Goal: Information Seeking & Learning: Learn about a topic

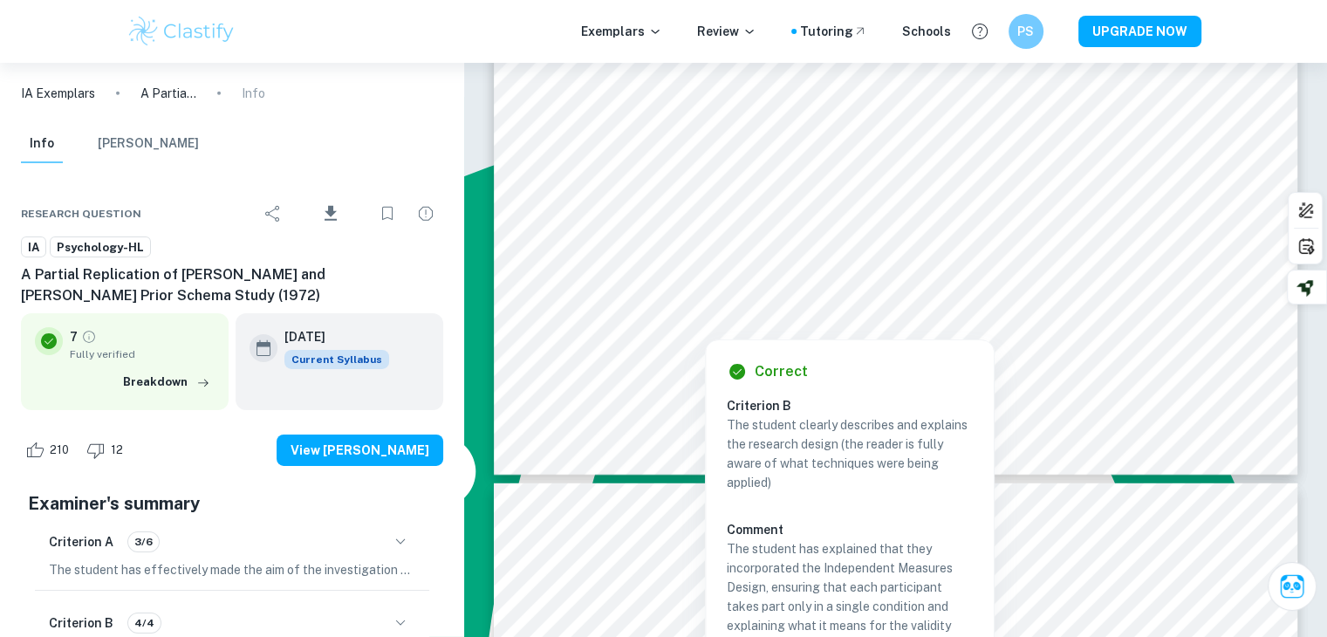
scroll to position [5646, 0]
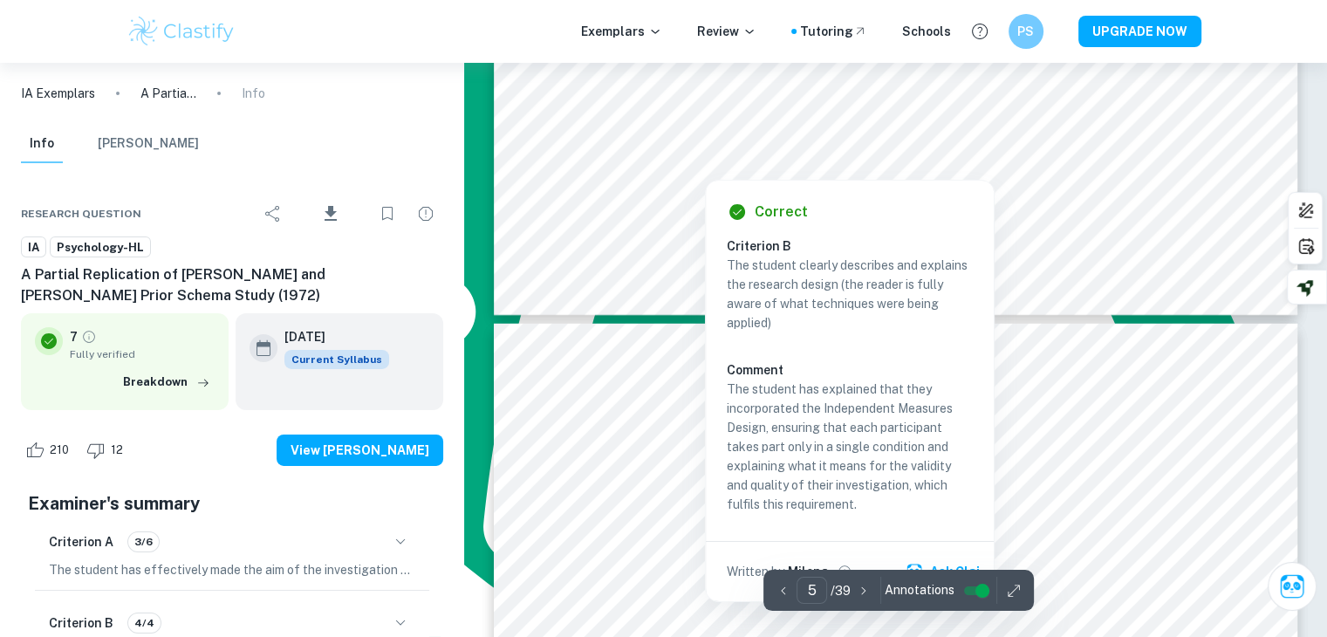
type input "6"
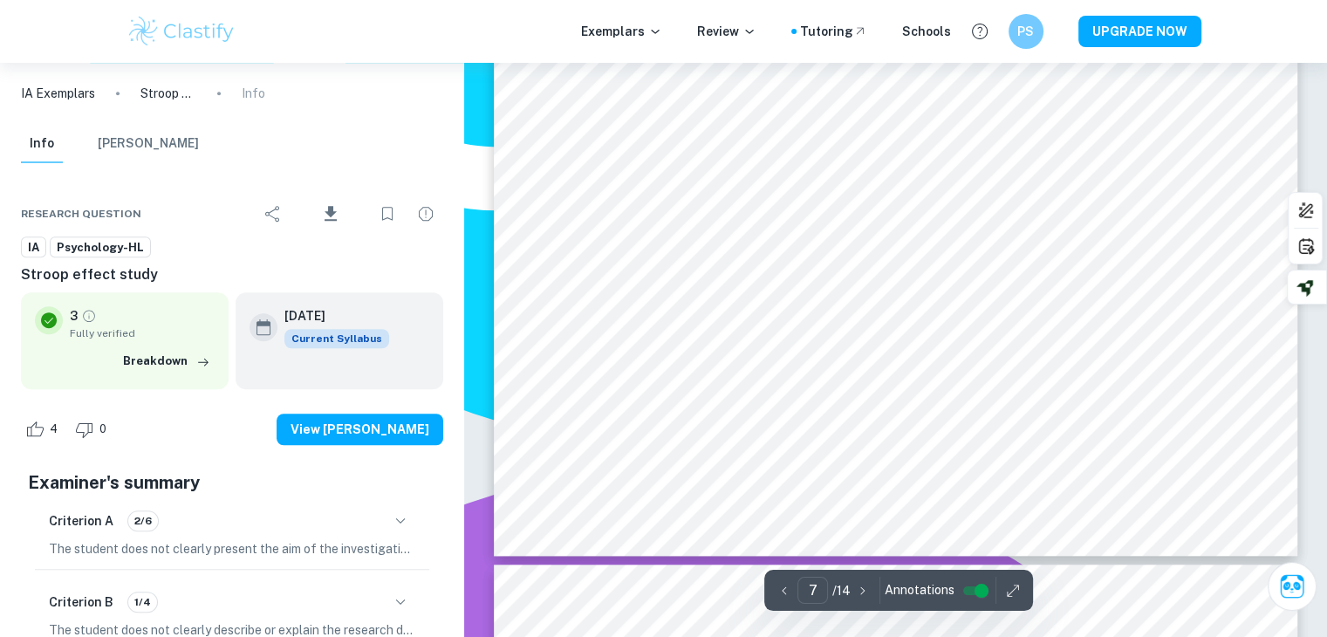
scroll to position [7440, 0]
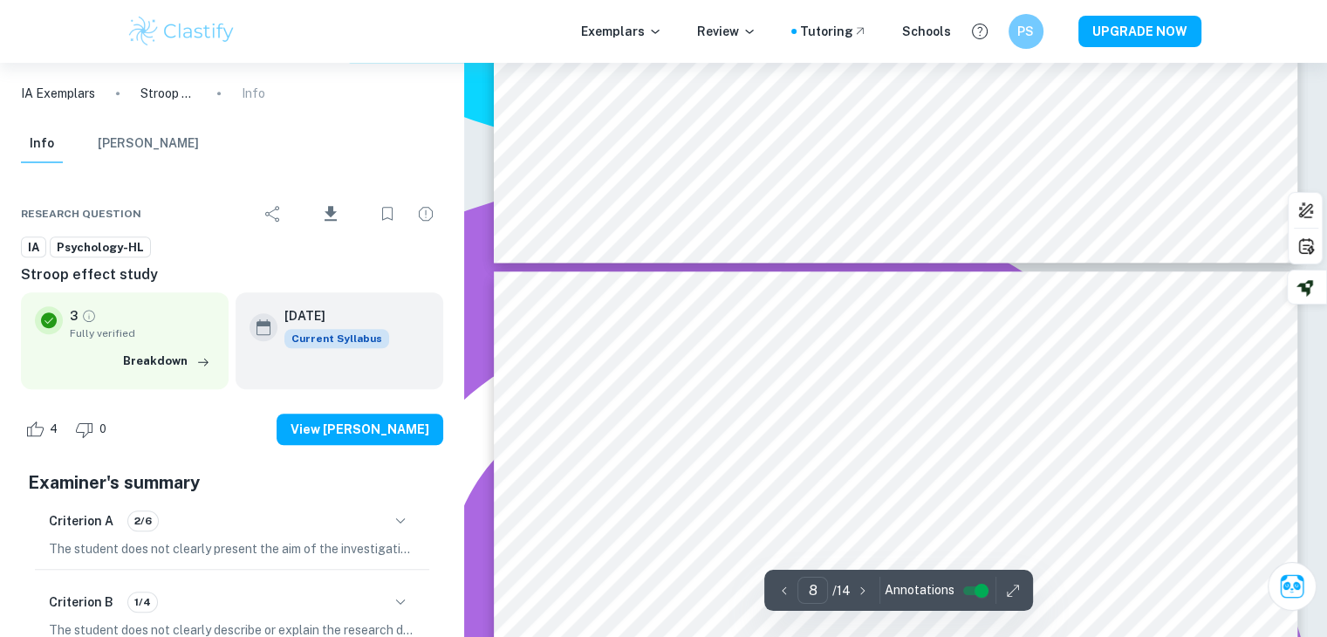
type input "7"
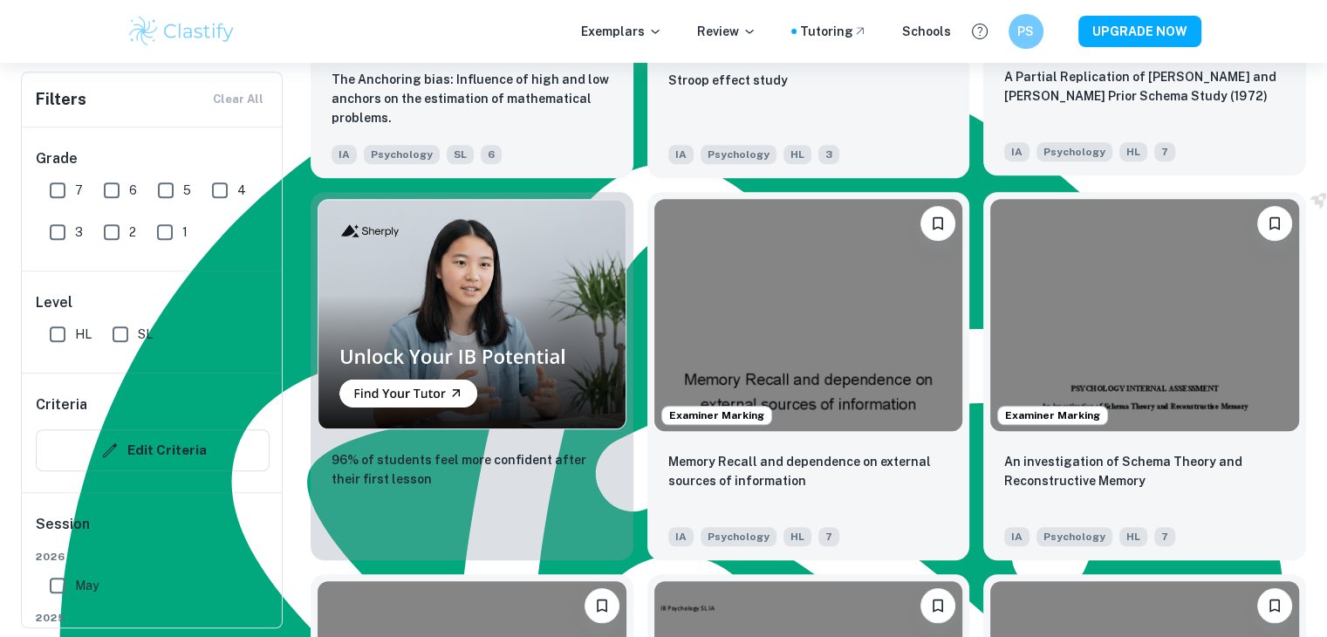
scroll to position [1357, 0]
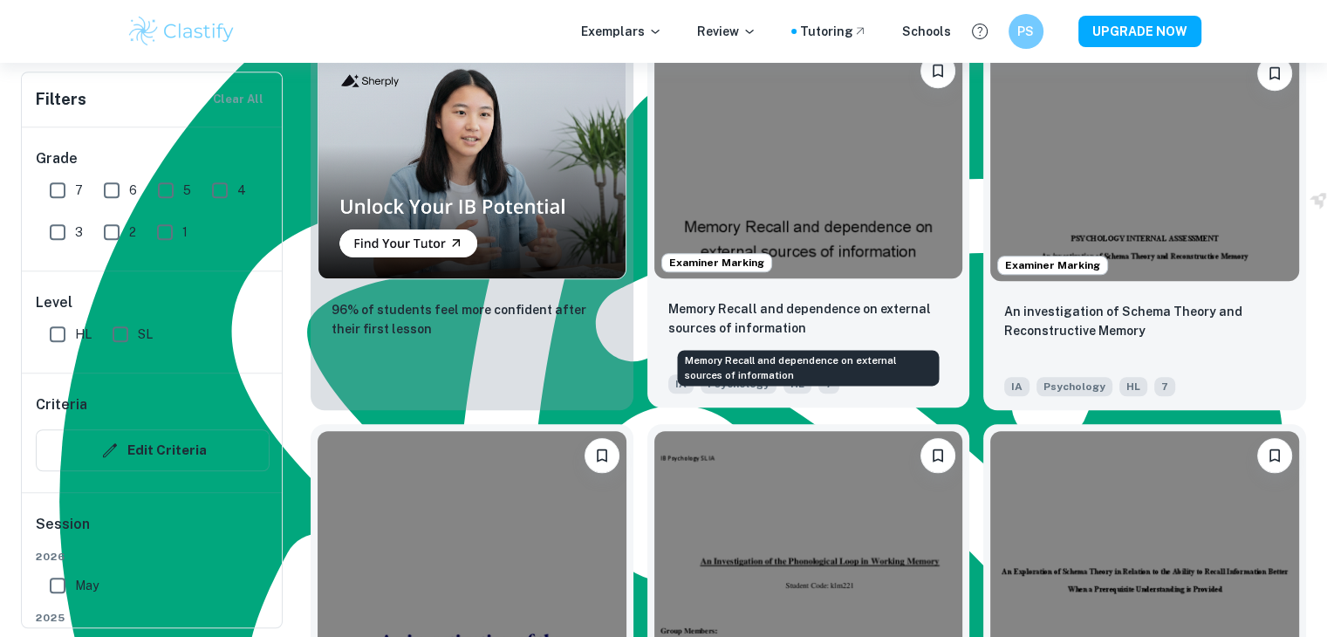
click at [855, 331] on p "Memory Recall and dependence on external sources of information" at bounding box center [808, 318] width 281 height 38
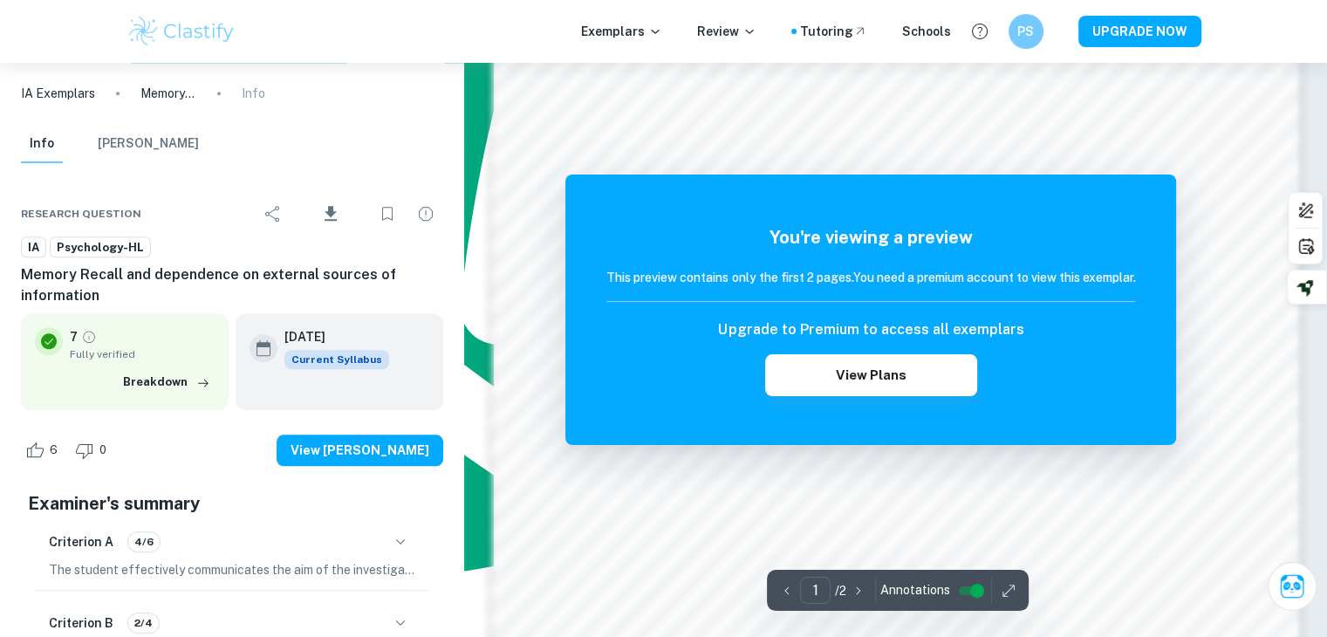
scroll to position [1652, 0]
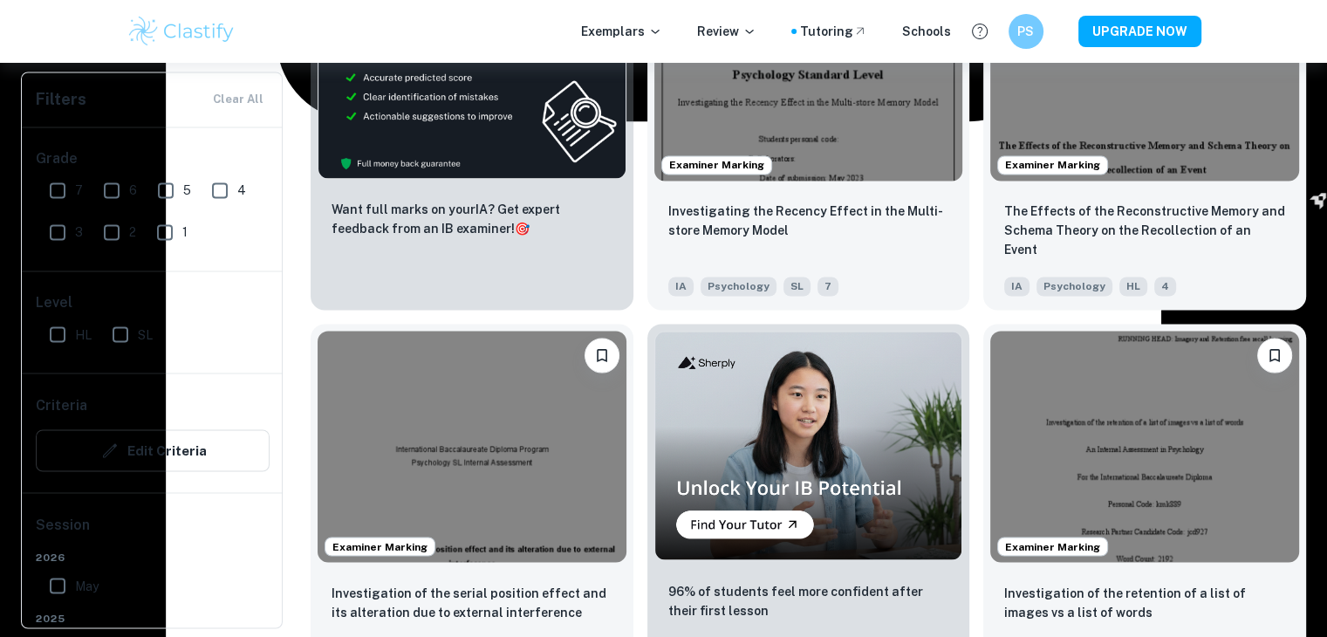
scroll to position [3022, 0]
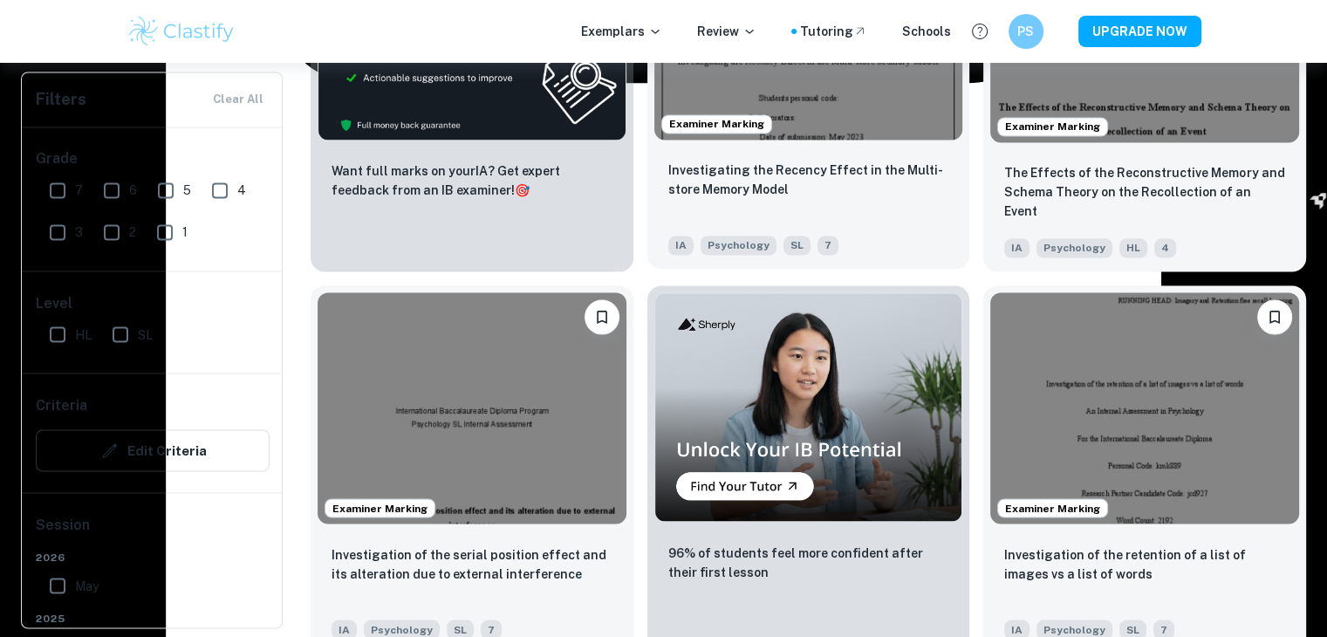
click at [837, 137] on img at bounding box center [808, 23] width 309 height 231
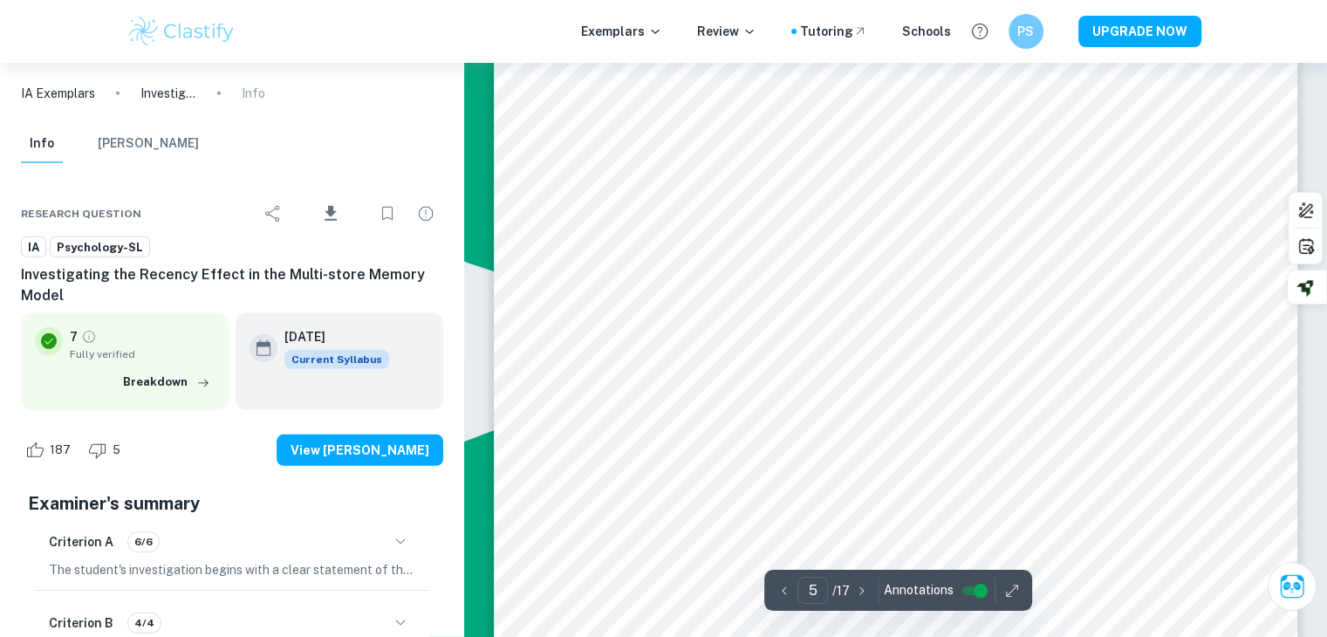
scroll to position [5520, 0]
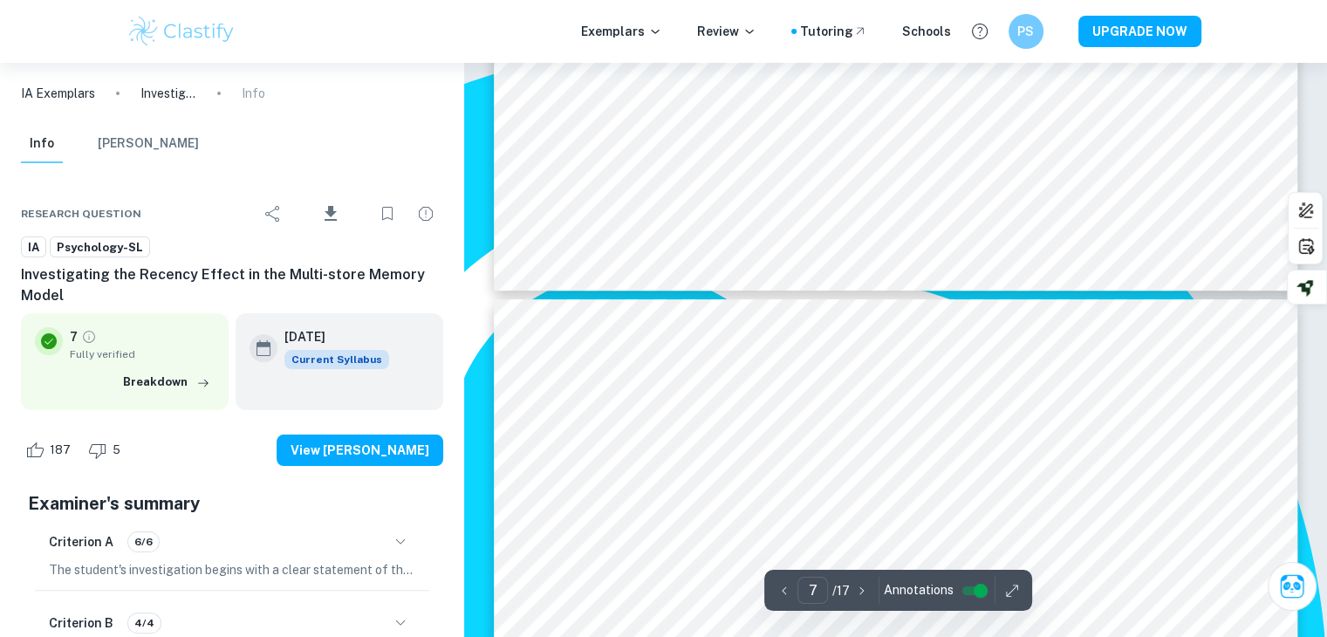
type input "6"
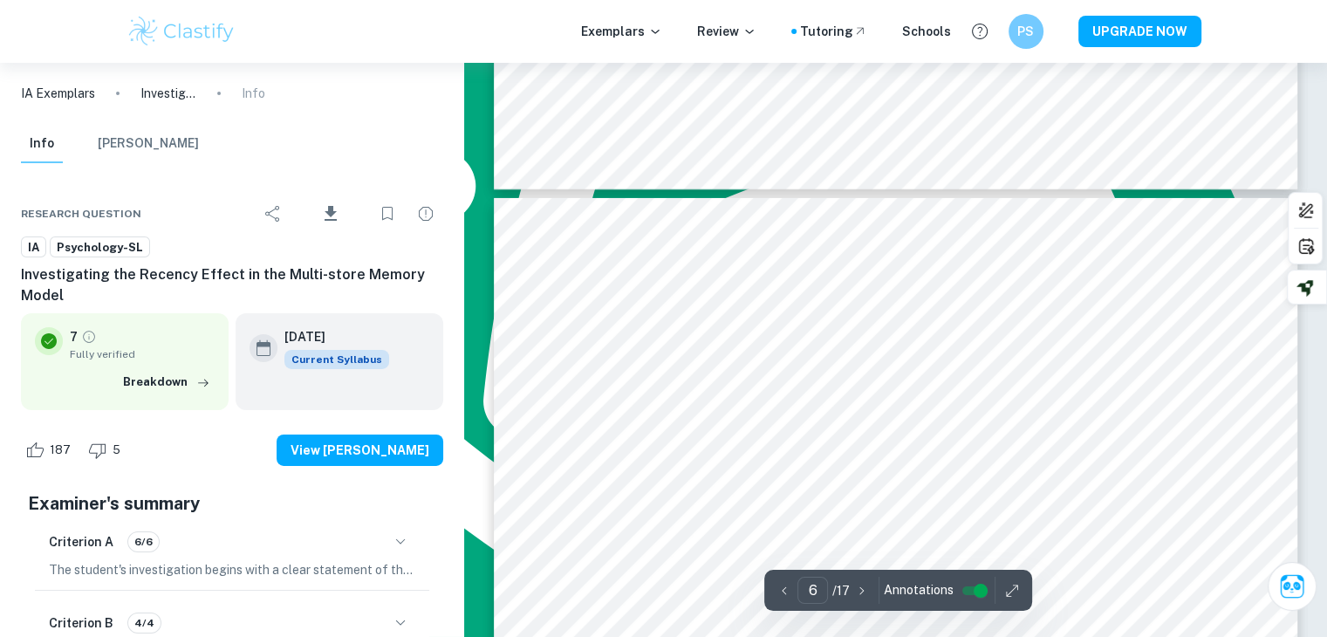
scroll to position [5835, 0]
